Goal: Communication & Community: Answer question/provide support

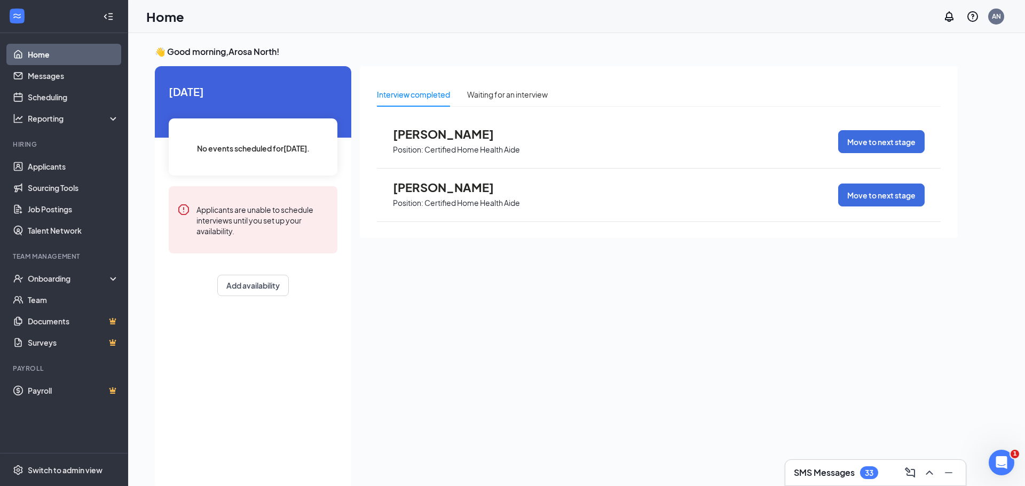
click at [480, 138] on span "[PERSON_NAME]" at bounding box center [451, 134] width 117 height 14
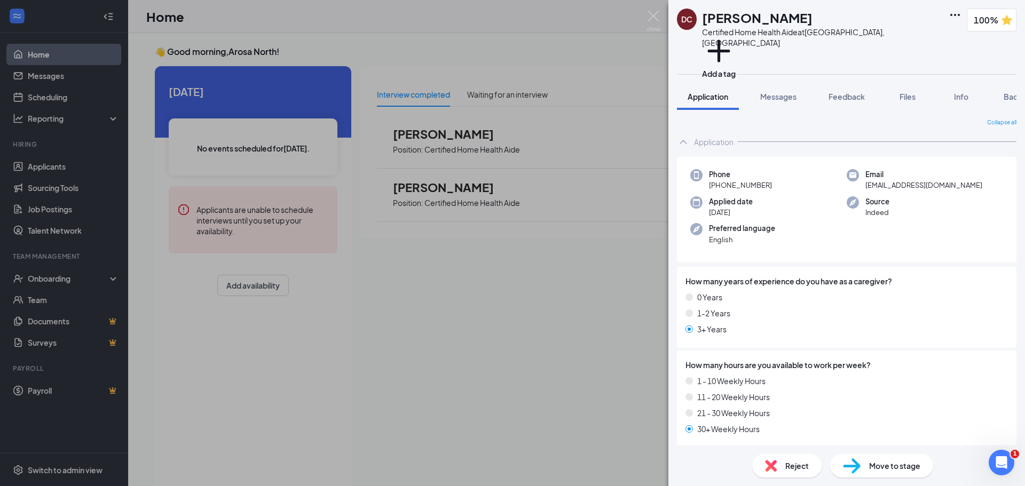
click at [776, 67] on div "DC [PERSON_NAME] Certified Home Health Aide at [GEOGRAPHIC_DATA], [GEOGRAPHIC_D…" at bounding box center [847, 243] width 357 height 486
click at [781, 92] on span "Messages" at bounding box center [778, 97] width 36 height 10
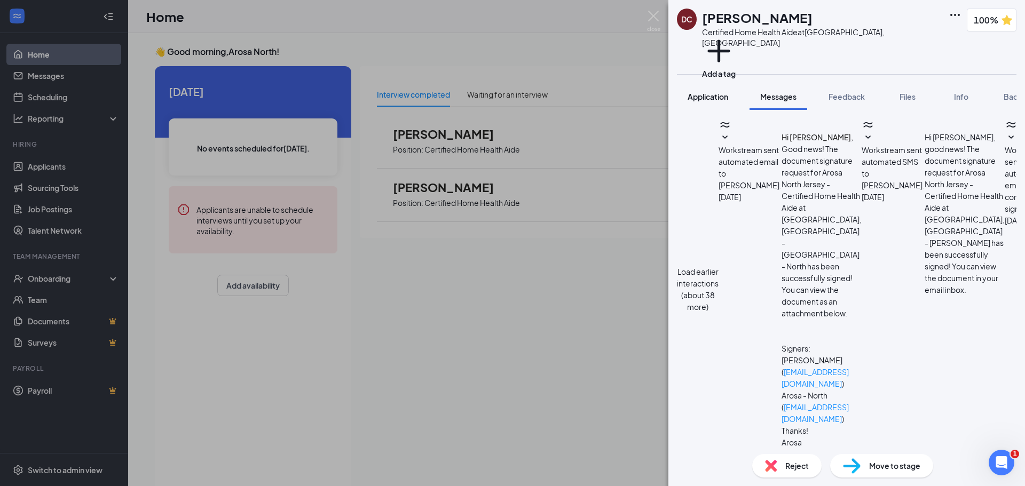
click at [720, 92] on button "Application" at bounding box center [708, 96] width 62 height 27
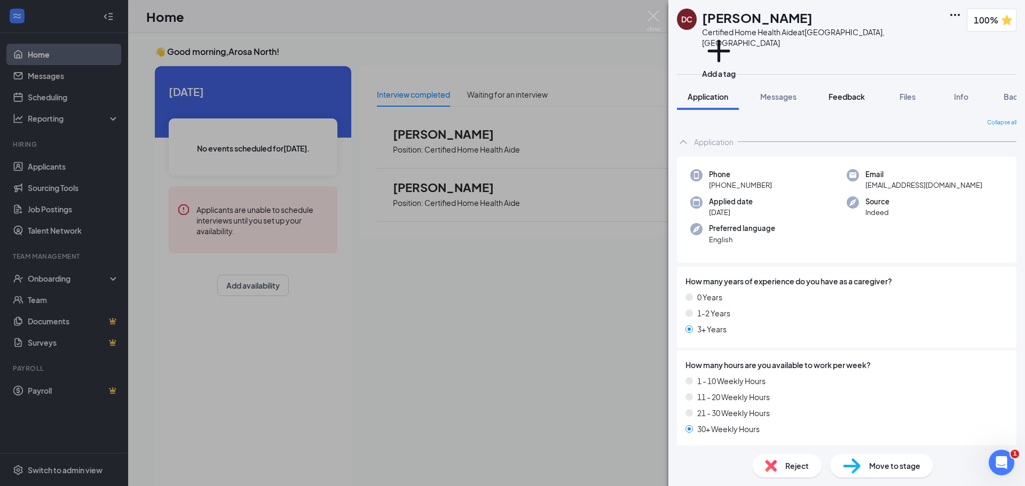
click at [841, 92] on span "Feedback" at bounding box center [847, 97] width 36 height 10
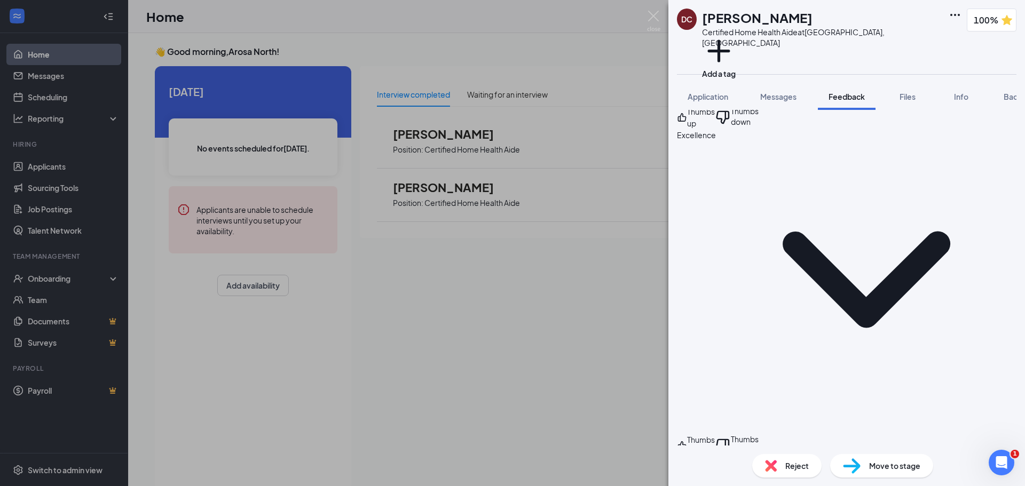
scroll to position [684, 0]
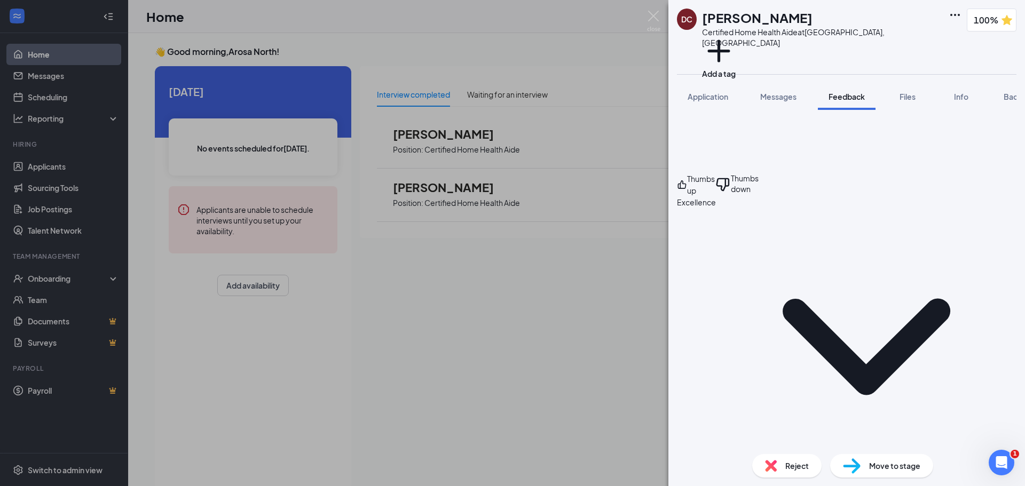
scroll to position [395, 0]
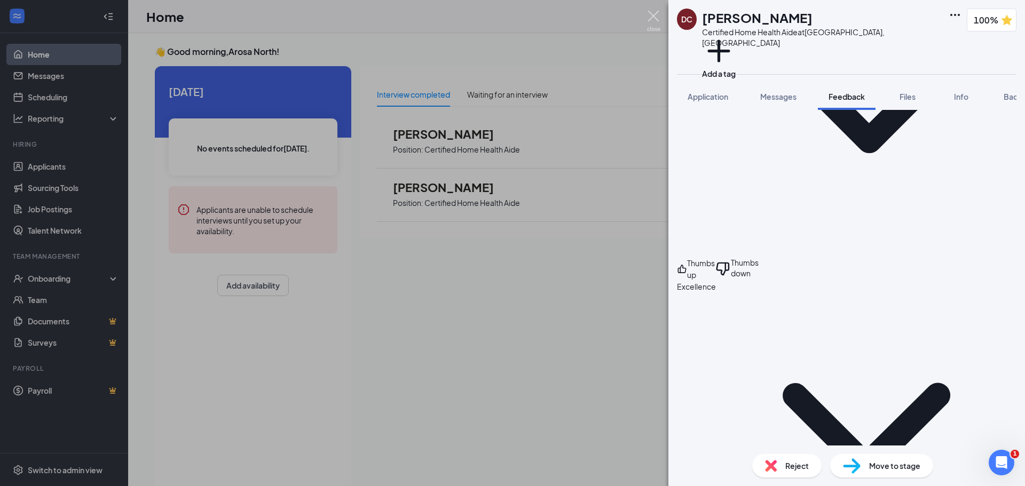
click at [652, 23] on img at bounding box center [653, 21] width 13 height 21
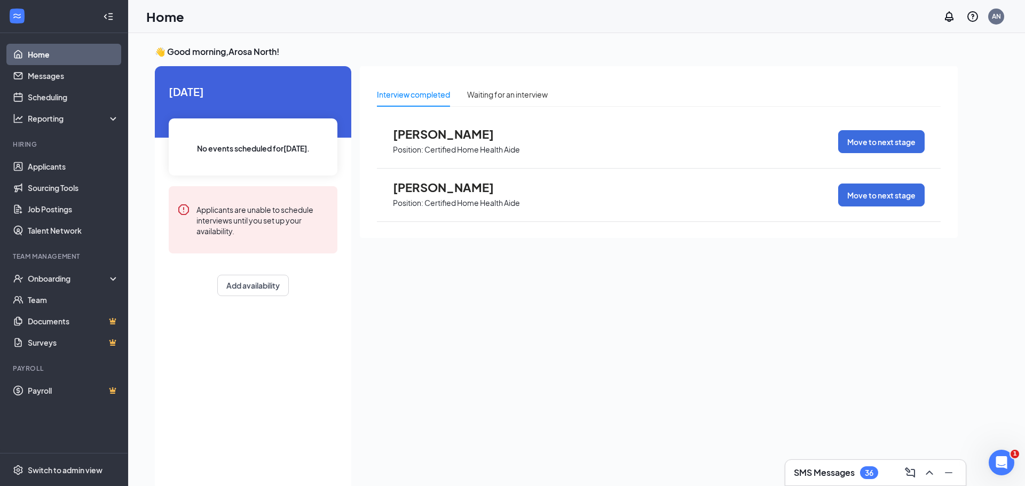
click at [441, 188] on span "[PERSON_NAME]" at bounding box center [451, 187] width 117 height 14
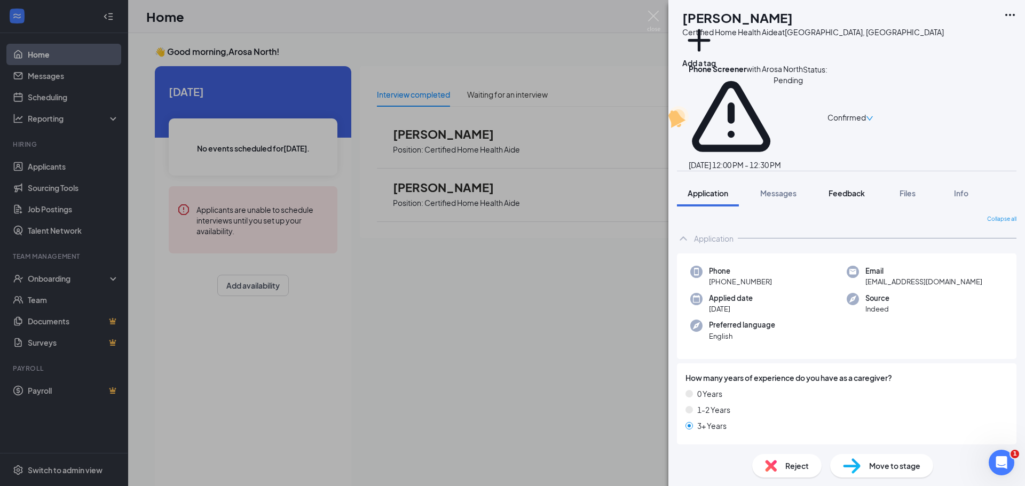
drag, startPoint x: 776, startPoint y: 144, endPoint x: 830, endPoint y: 139, distance: 54.1
click at [776, 189] on span "Messages" at bounding box center [778, 194] width 36 height 10
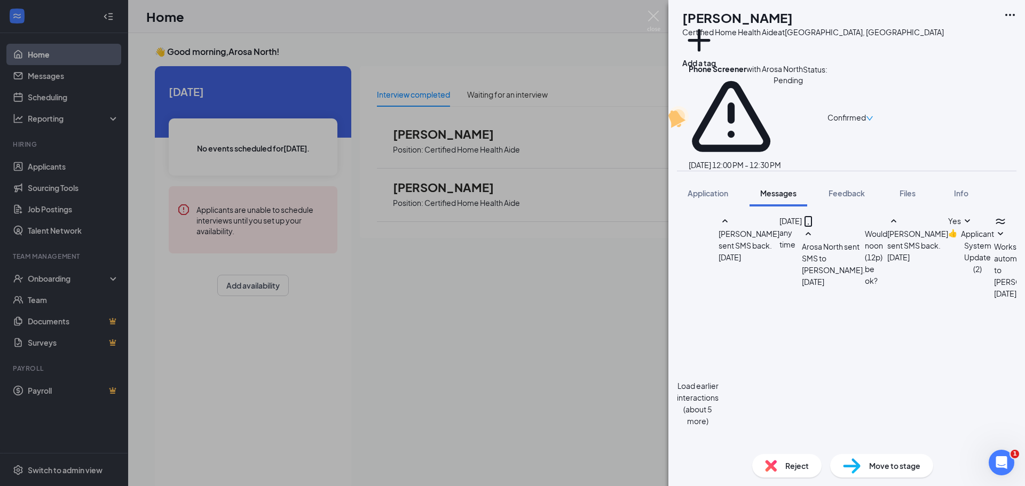
scroll to position [288, 0]
click at [841, 189] on span "Feedback" at bounding box center [847, 194] width 36 height 10
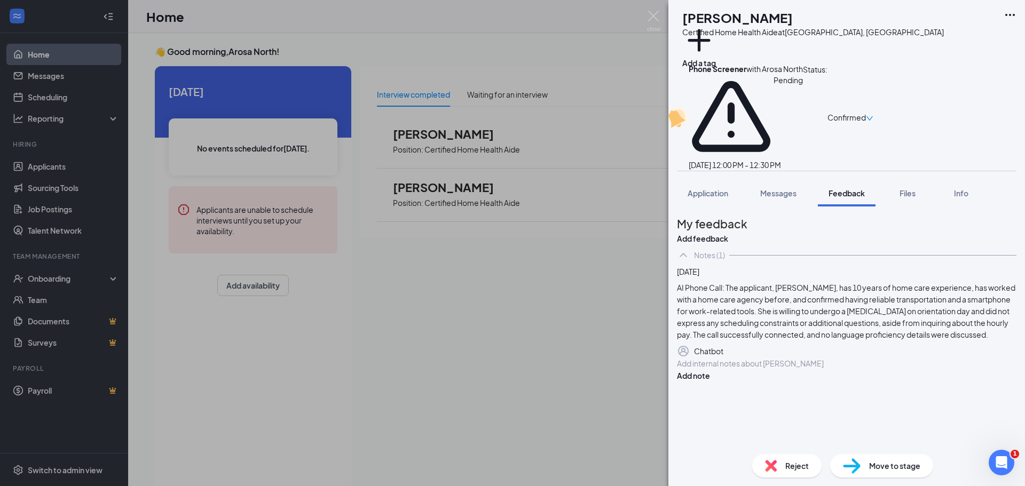
click at [902, 370] on div at bounding box center [847, 363] width 339 height 11
click at [710, 382] on button "Add note" at bounding box center [693, 376] width 33 height 12
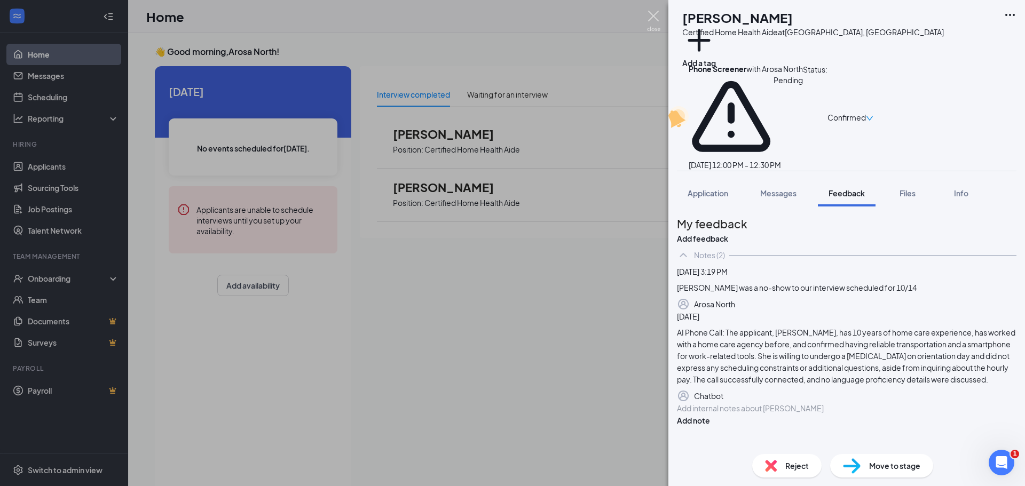
drag, startPoint x: 656, startPoint y: 21, endPoint x: 644, endPoint y: 27, distance: 13.4
click at [656, 21] on img at bounding box center [653, 21] width 13 height 21
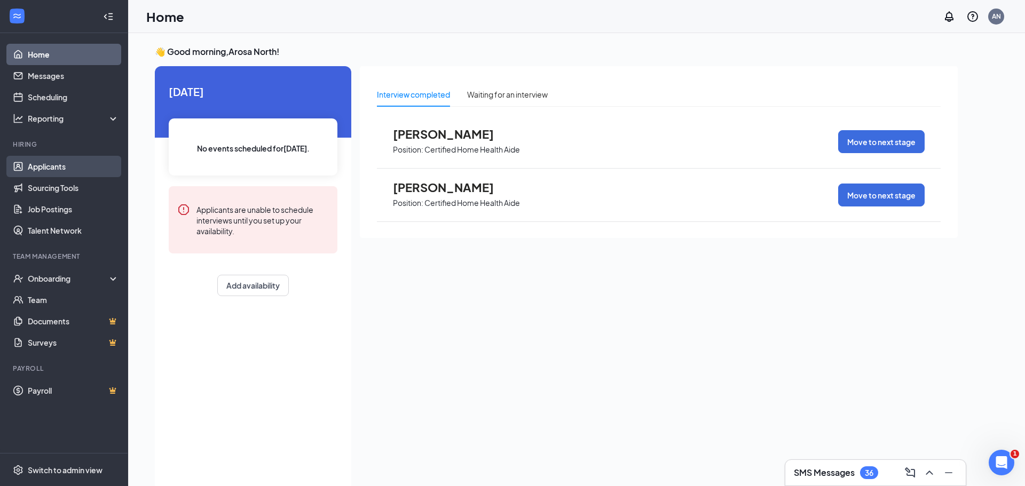
click at [54, 167] on link "Applicants" at bounding box center [73, 166] width 91 height 21
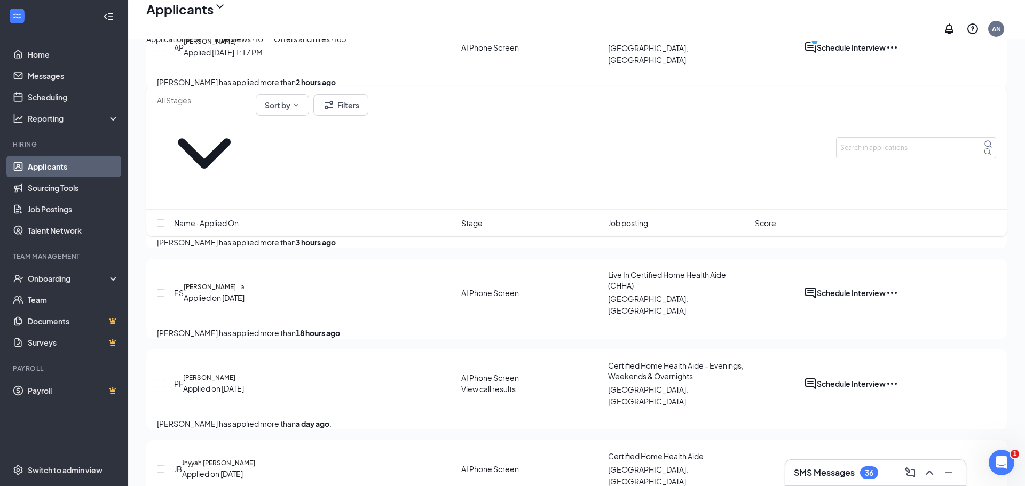
scroll to position [317, 0]
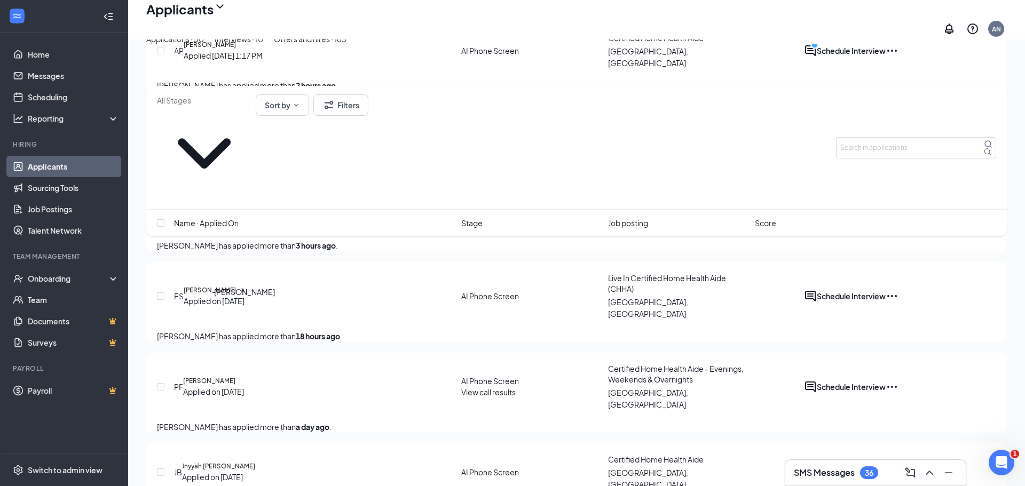
click at [226, 376] on h5 "[PERSON_NAME]" at bounding box center [209, 381] width 52 height 10
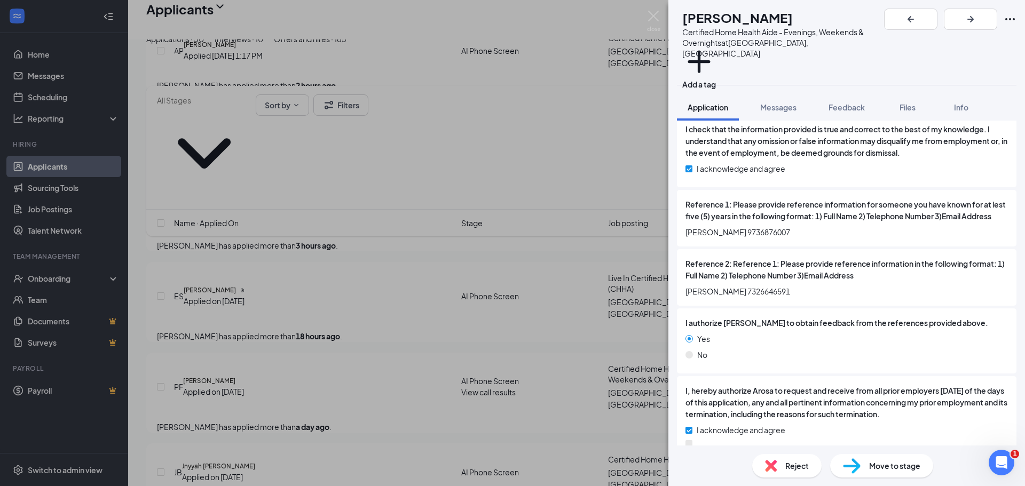
scroll to position [1596, 0]
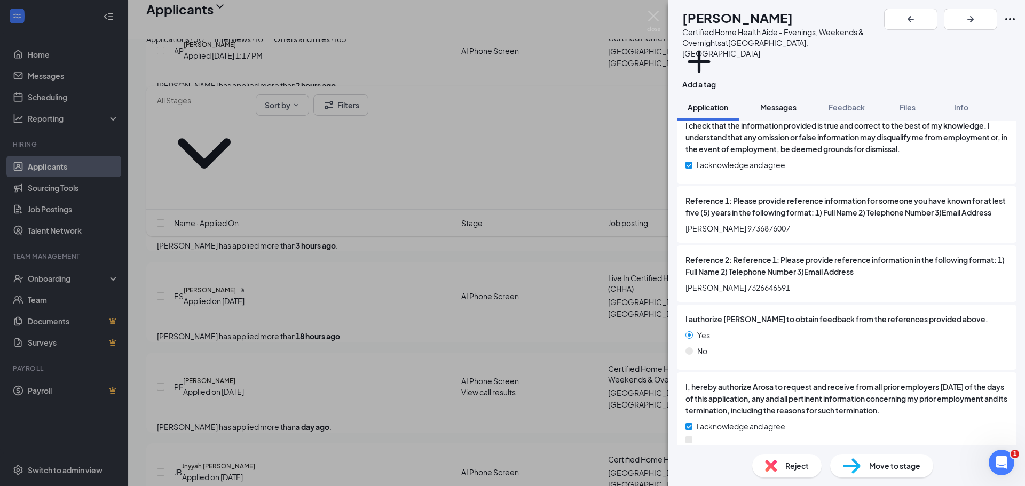
click at [761, 103] on span "Messages" at bounding box center [778, 108] width 36 height 10
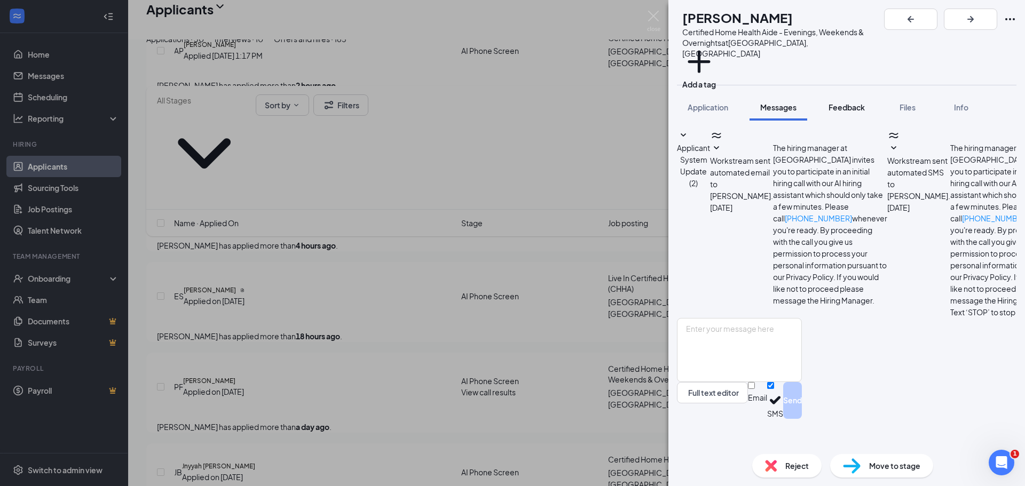
click at [846, 103] on span "Feedback" at bounding box center [847, 108] width 36 height 10
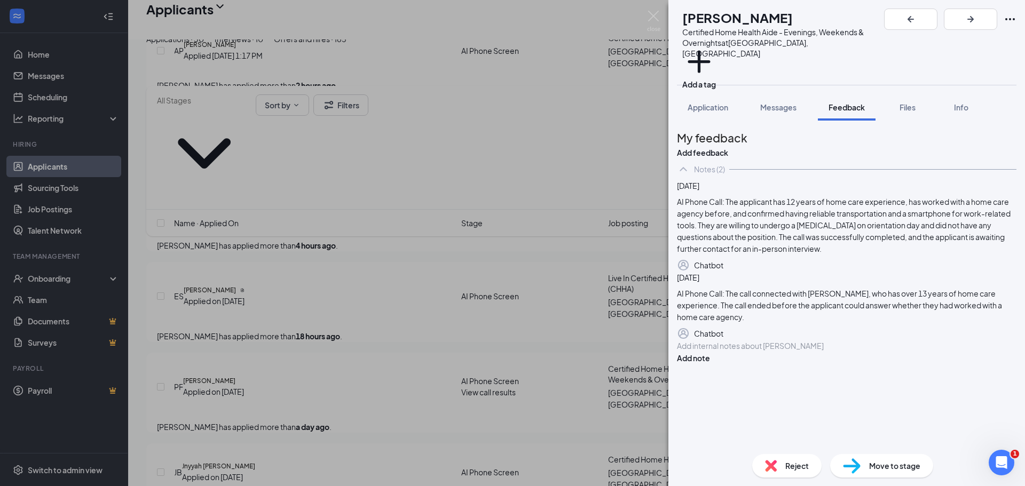
click at [701, 96] on div "Application Messages Feedback Files Info" at bounding box center [847, 107] width 340 height 27
click at [706, 103] on span "Application" at bounding box center [708, 108] width 41 height 10
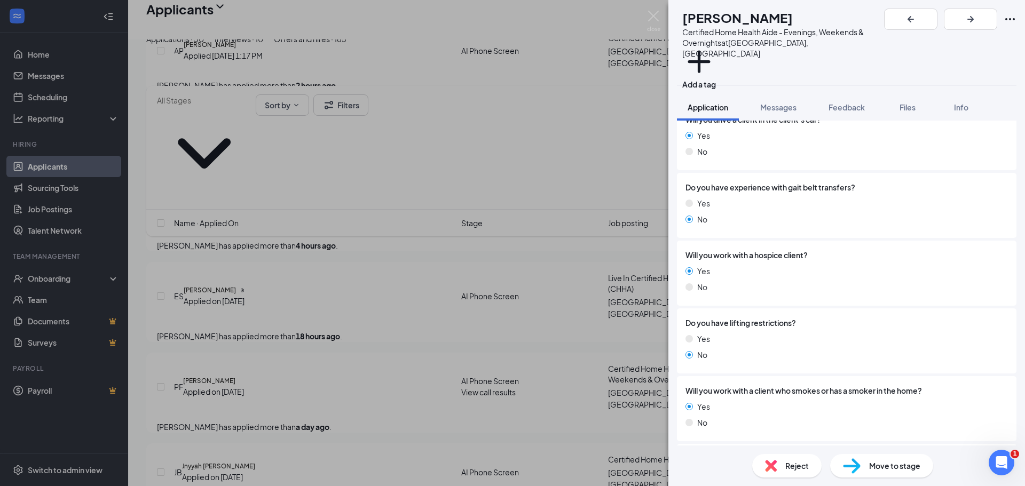
scroll to position [1093, 0]
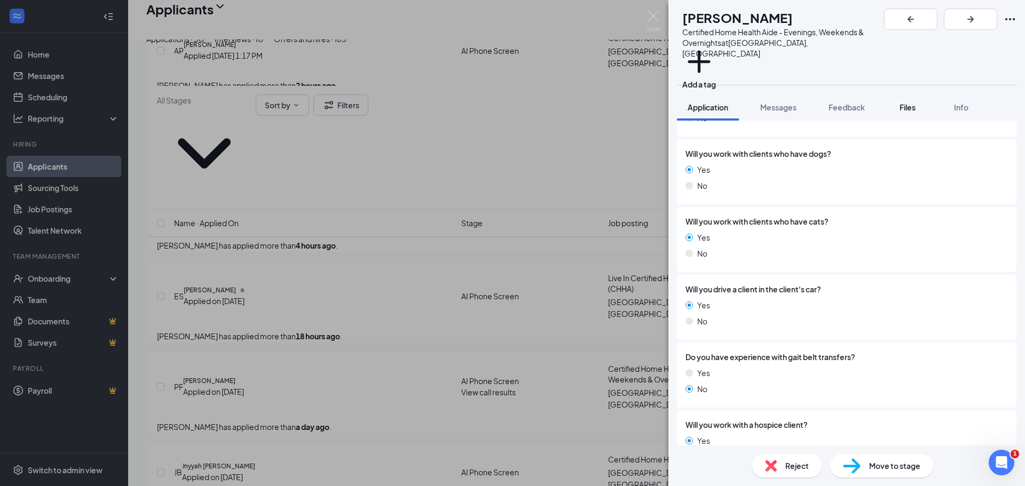
click at [900, 102] on div "Files" at bounding box center [907, 107] width 21 height 11
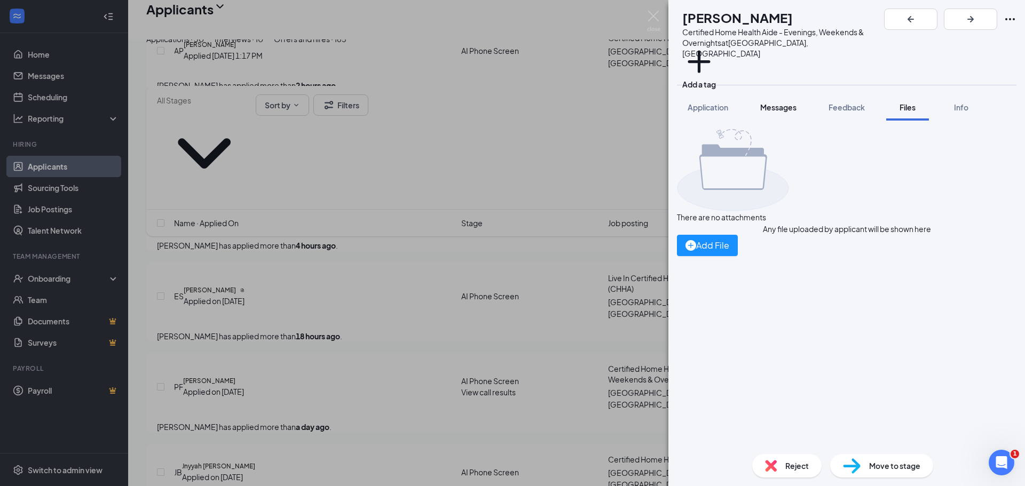
click at [756, 98] on button "Messages" at bounding box center [779, 107] width 58 height 27
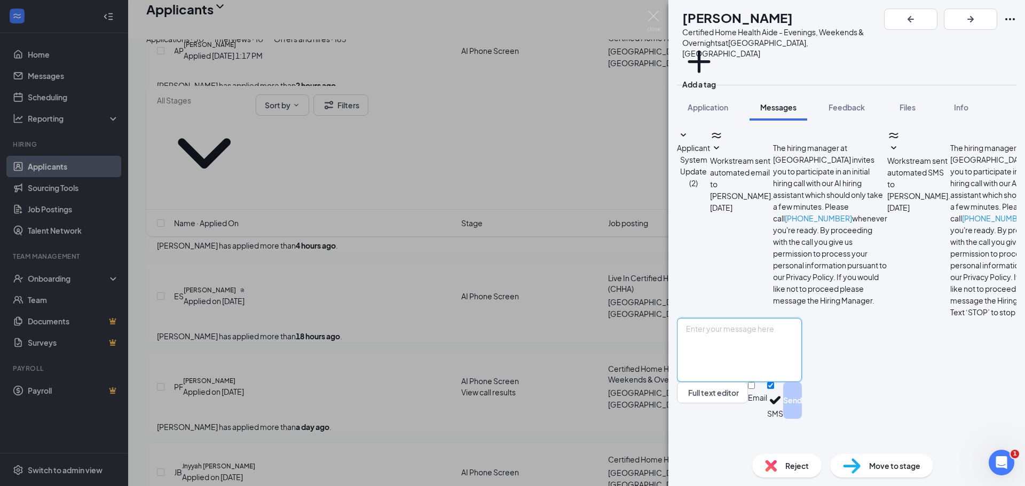
click at [802, 379] on textarea at bounding box center [739, 350] width 125 height 64
type textarea "Good afternoon Phanta. This is is [PERSON_NAME] from [GEOGRAPHIC_DATA]. Would l…"
